Goal: Task Accomplishment & Management: Manage account settings

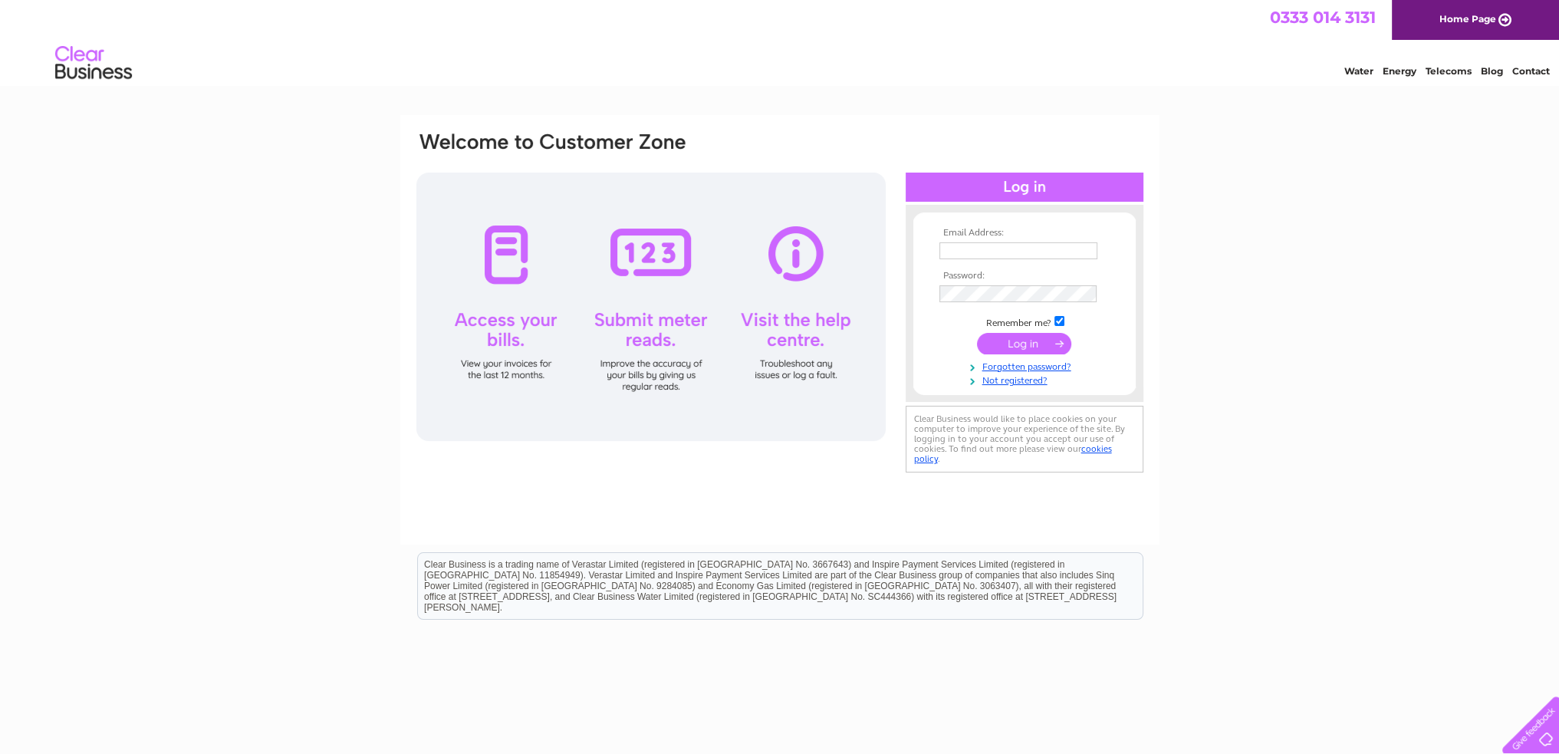
click at [992, 253] on input "text" at bounding box center [1018, 250] width 158 height 17
paste input "murray@teleta.co.uk"
type input "murray@teleta.co.uk"
click at [1023, 344] on input "submit" at bounding box center [1024, 344] width 94 height 21
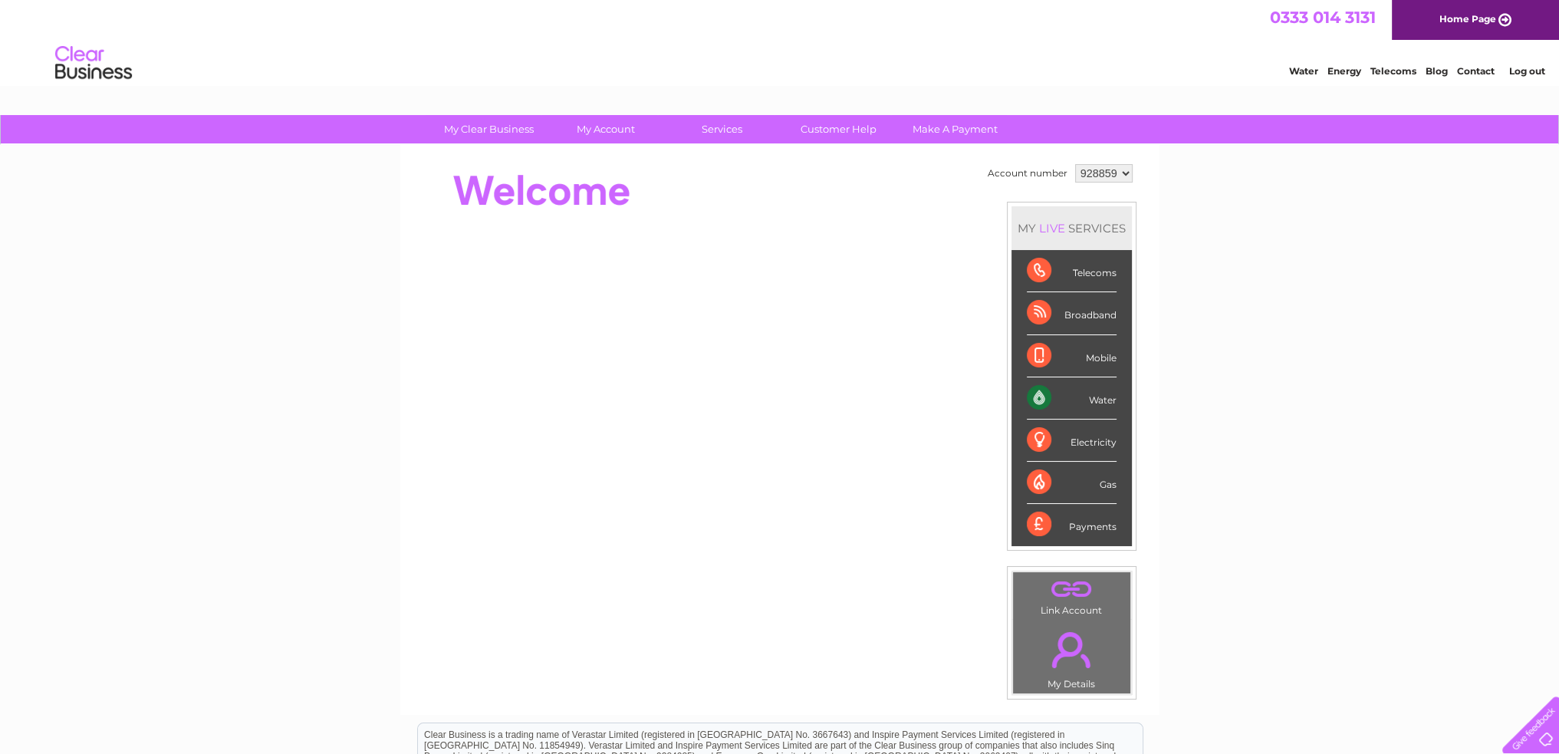
click at [209, 301] on div "My Clear Business Login Details My Details My Preferences Link Account My Accou…" at bounding box center [779, 546] width 1559 height 862
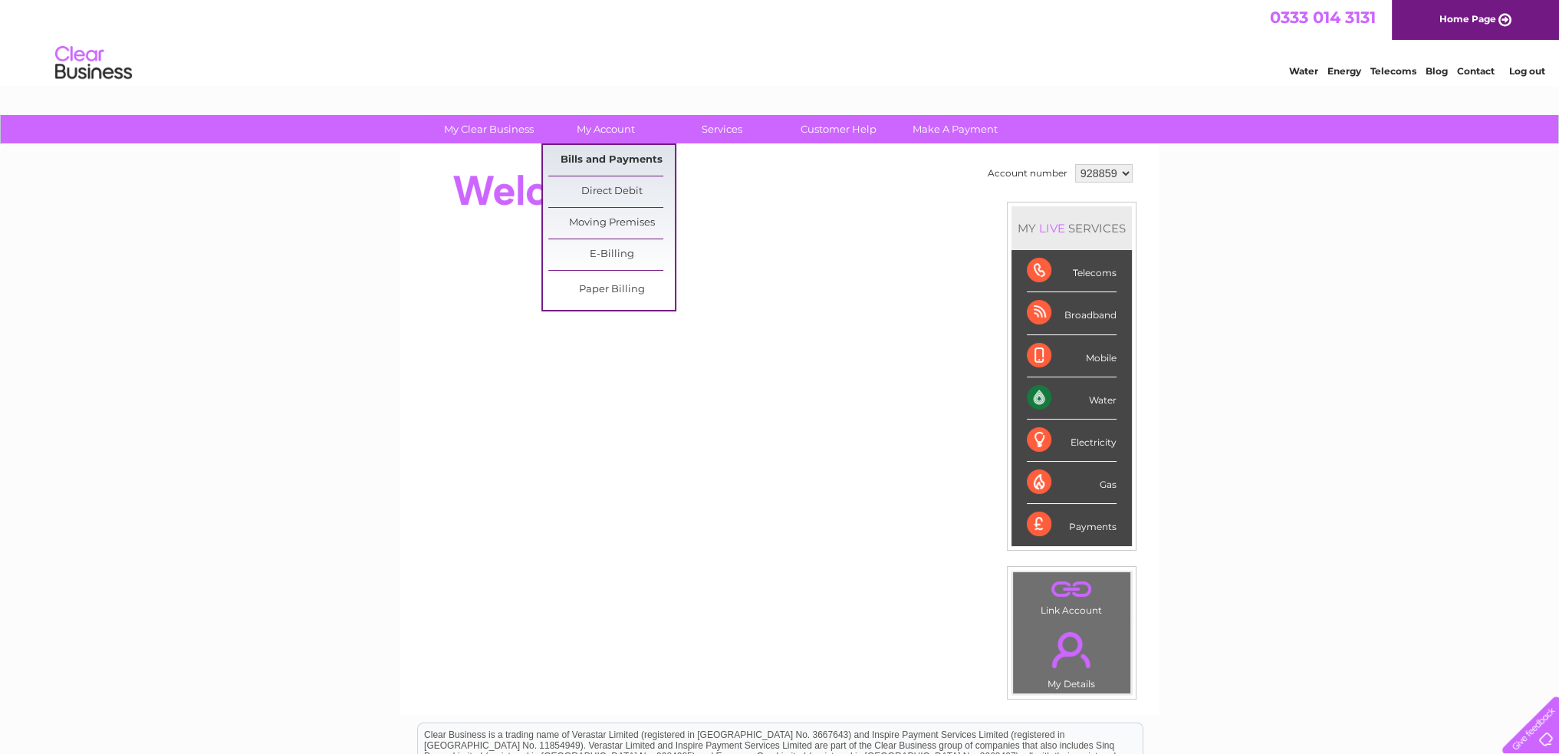
click at [620, 159] on link "Bills and Payments" at bounding box center [611, 160] width 127 height 31
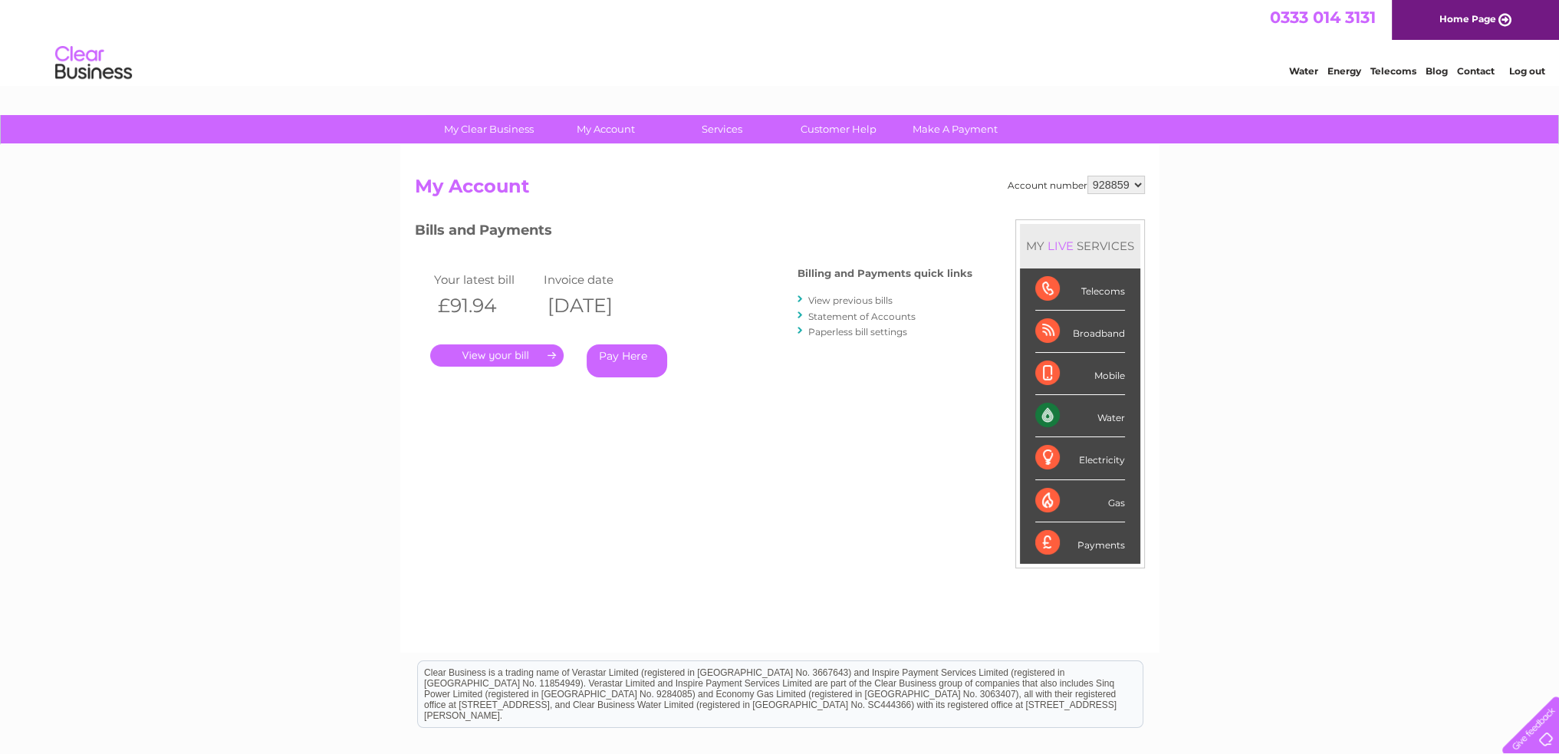
click at [511, 358] on link "." at bounding box center [496, 355] width 133 height 22
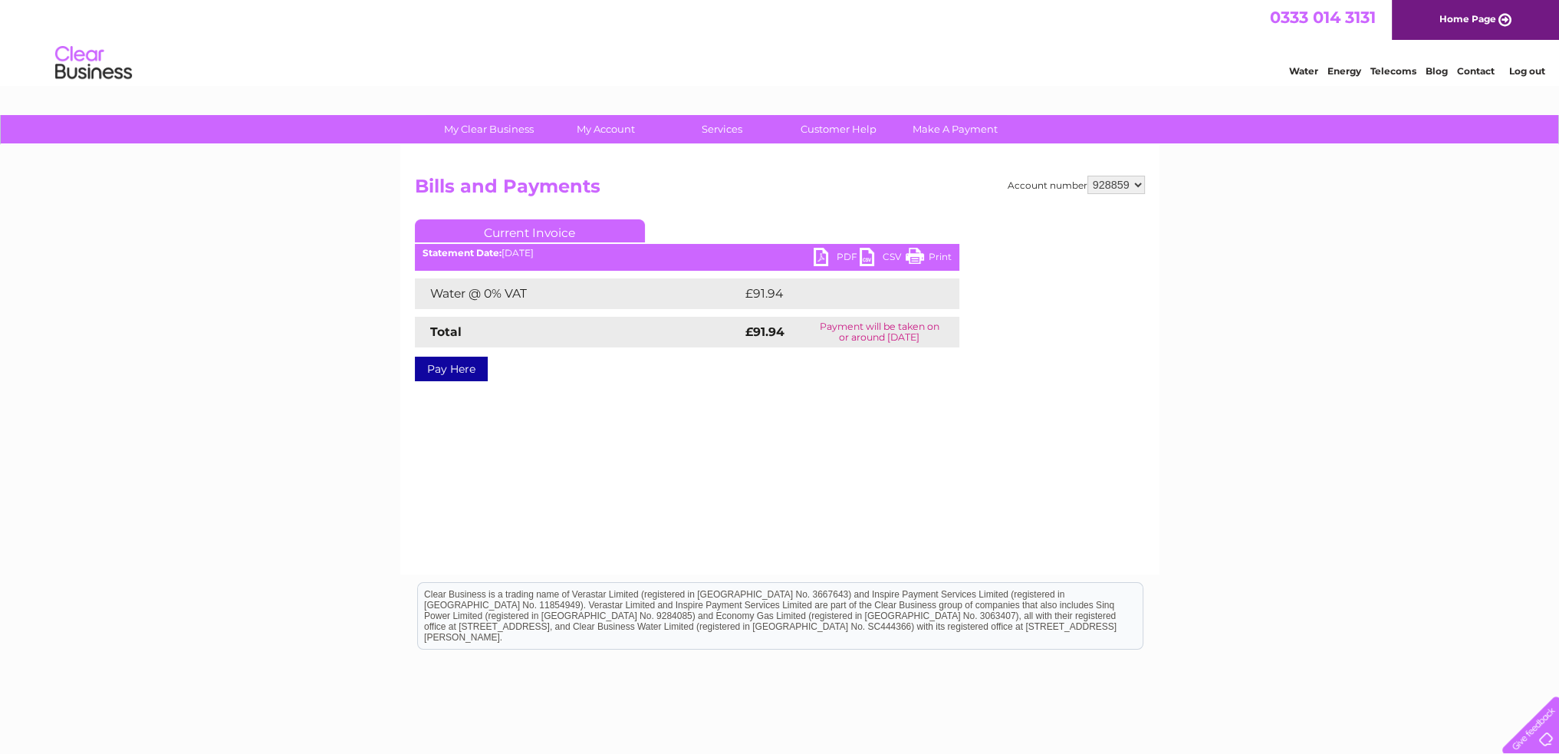
click at [834, 263] on link "PDF" at bounding box center [836, 259] width 46 height 22
click at [328, 307] on div "My Clear Business Login Details My Details My Preferences Link Account My Accou…" at bounding box center [779, 475] width 1559 height 721
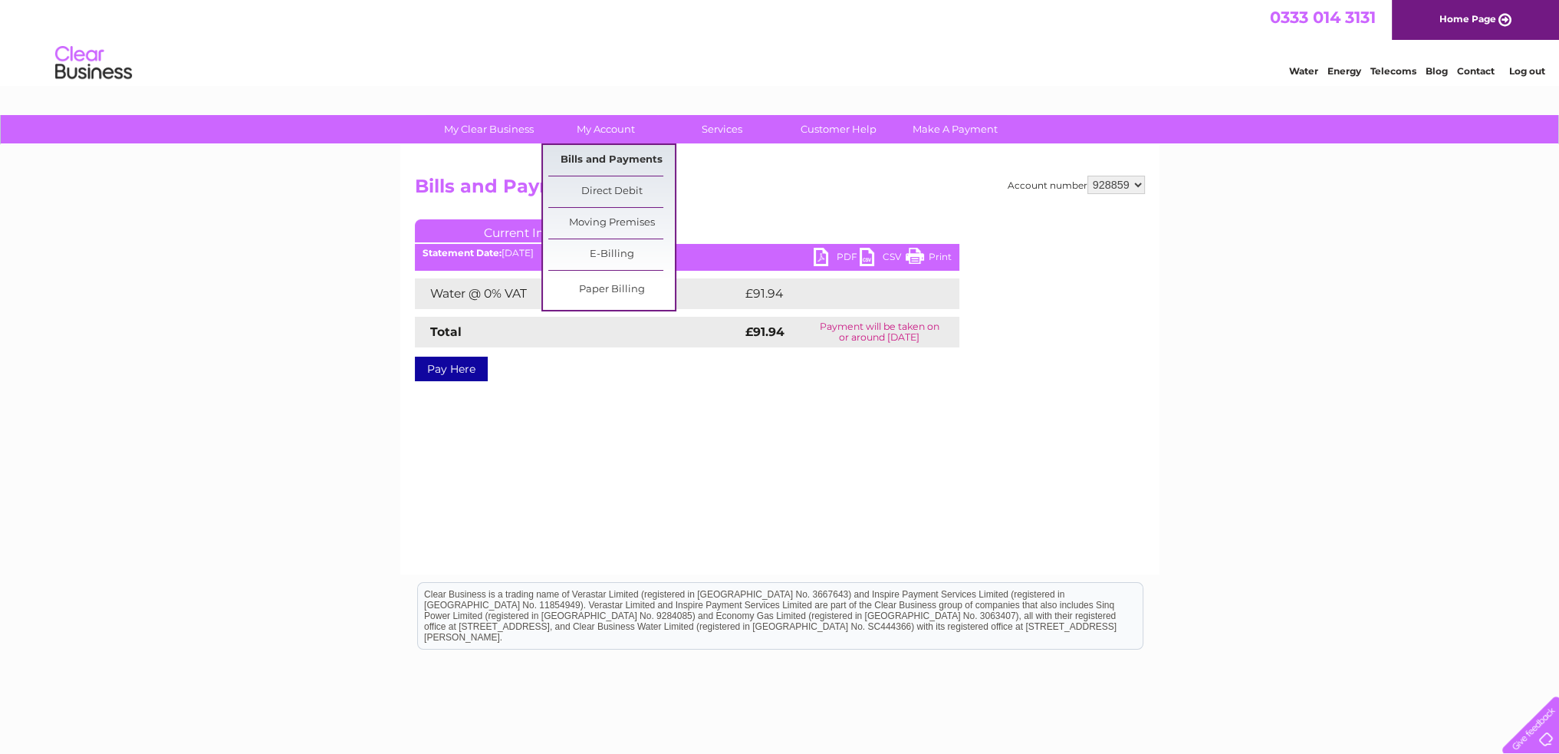
click at [612, 159] on link "Bills and Payments" at bounding box center [611, 160] width 127 height 31
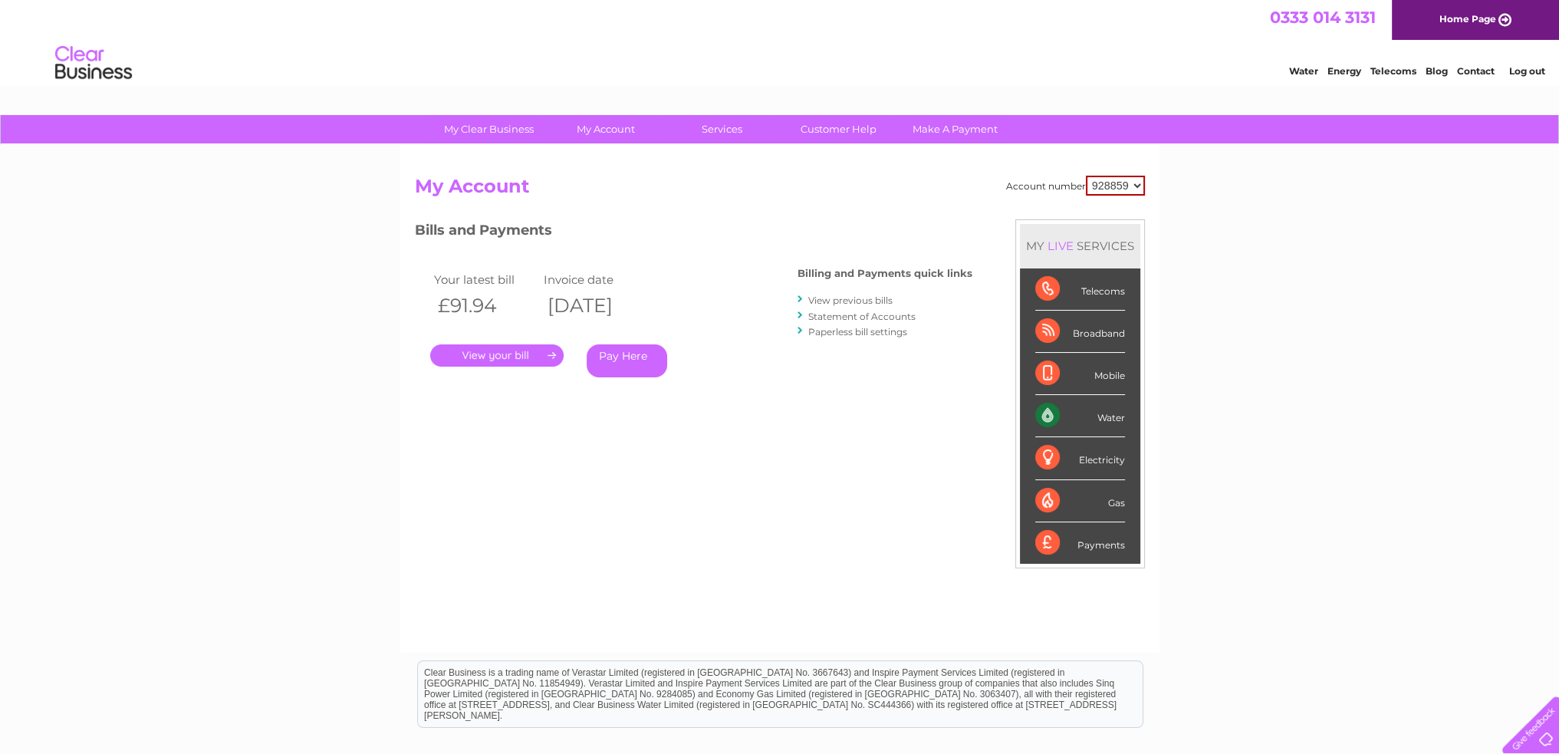
click at [864, 303] on link "View previous bills" at bounding box center [850, 300] width 84 height 12
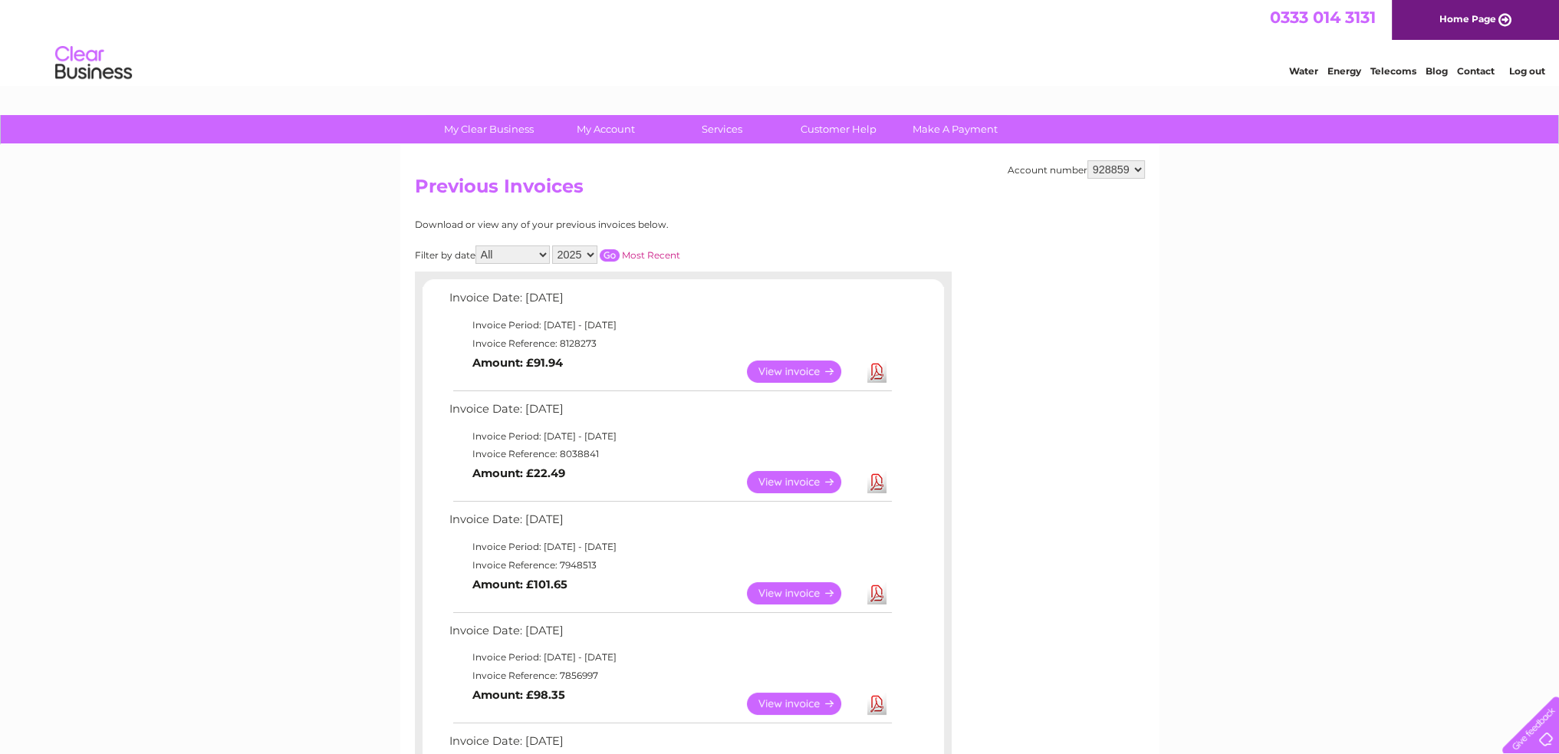
scroll to position [77, 0]
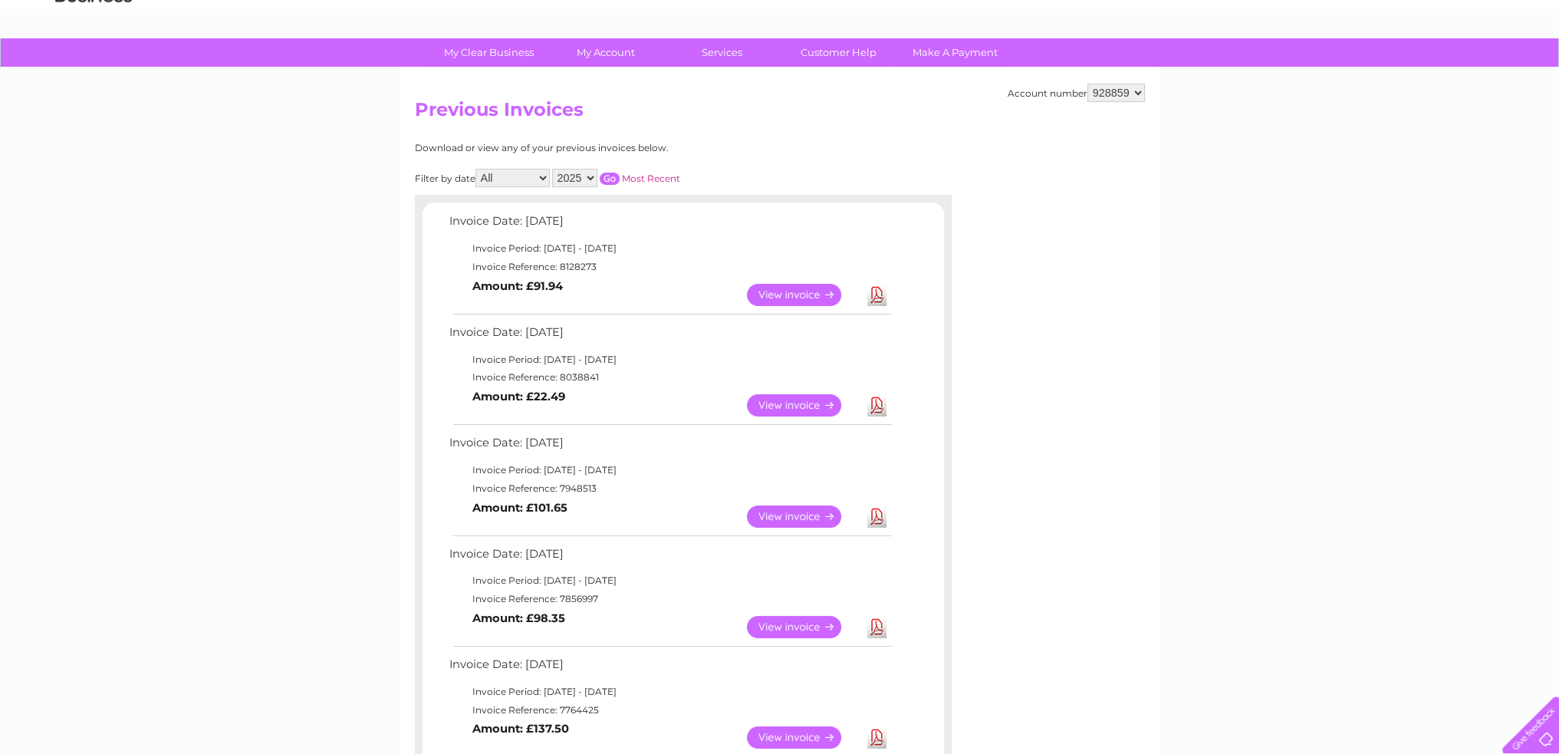
click at [781, 400] on link "View" at bounding box center [803, 405] width 113 height 22
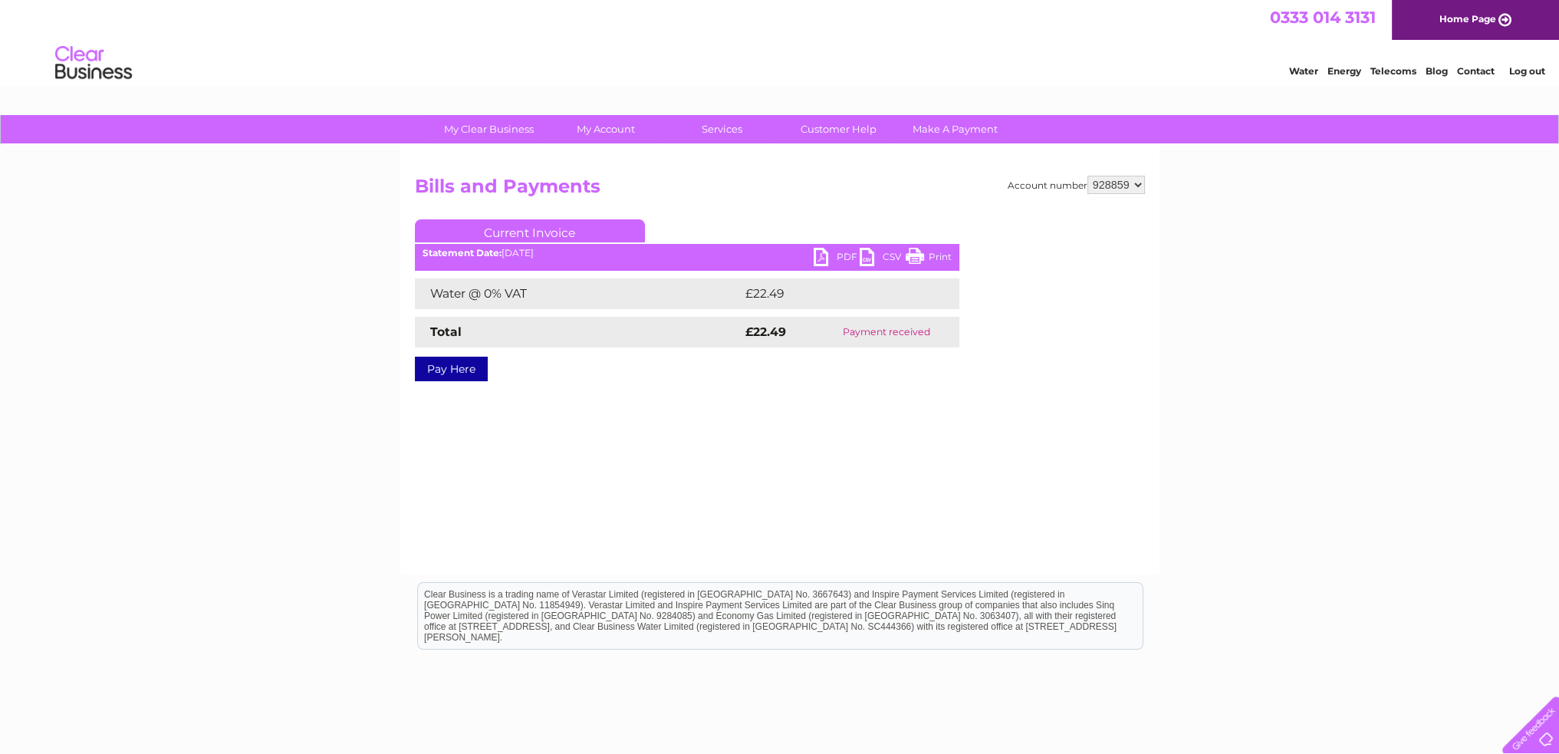
click at [832, 258] on link "PDF" at bounding box center [836, 259] width 46 height 22
